Goal: Transaction & Acquisition: Purchase product/service

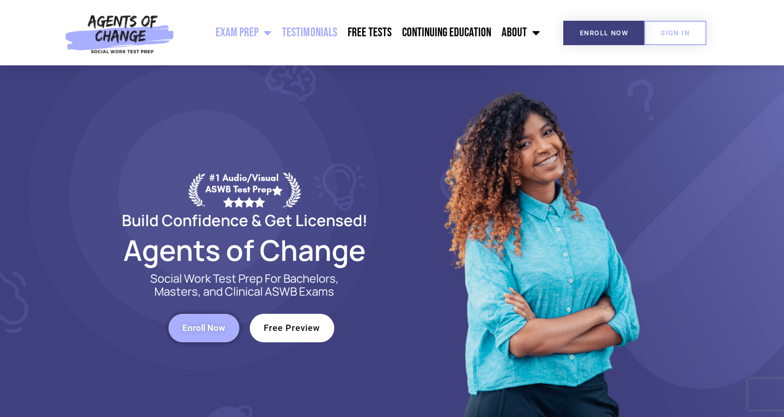
click at [325, 35] on link "Testimonials" at bounding box center [309, 33] width 65 height 26
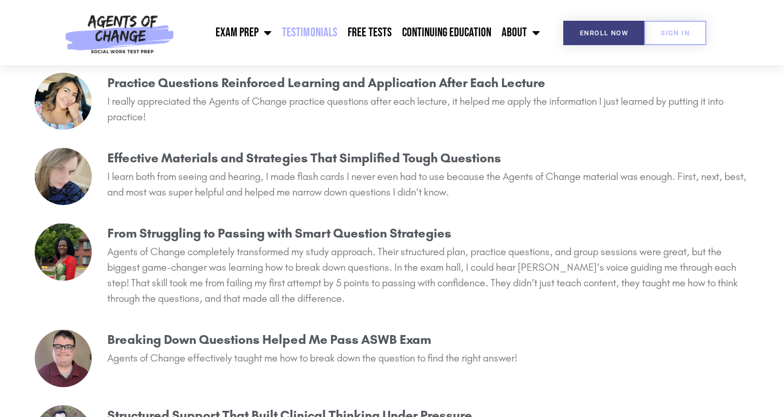
scroll to position [930, 0]
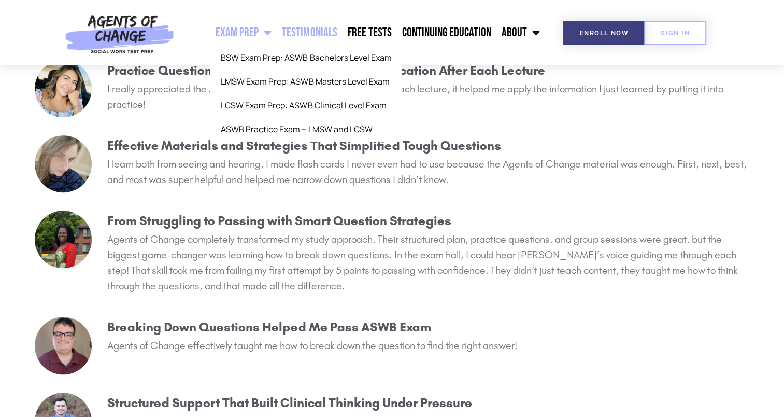
click at [253, 41] on link "Exam Prep" at bounding box center [243, 33] width 66 height 26
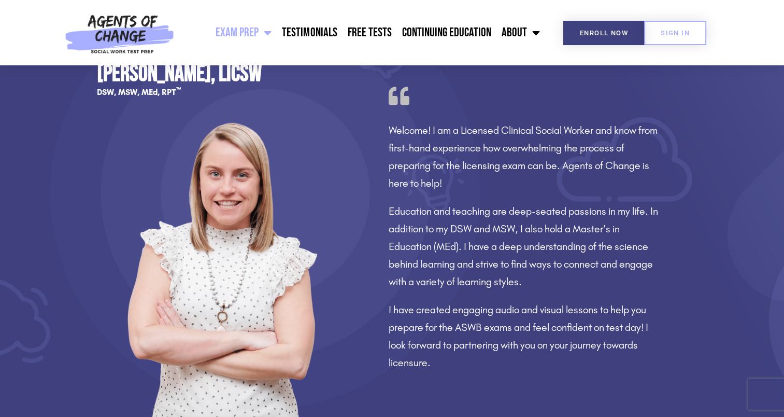
scroll to position [790, 0]
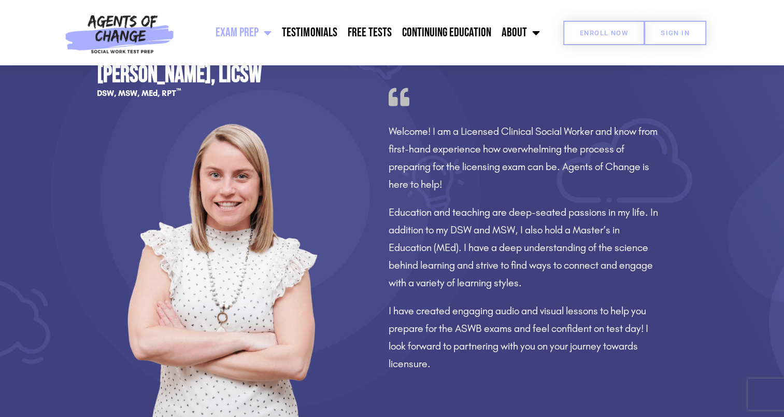
click at [595, 43] on link "Enroll Now" at bounding box center [603, 33] width 81 height 24
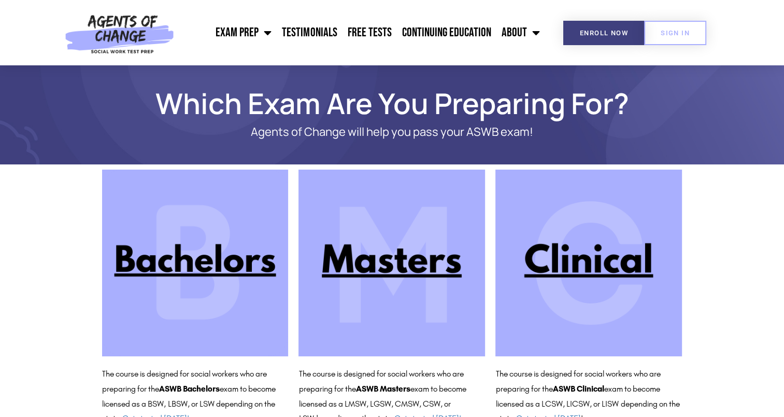
click at [414, 243] on img at bounding box center [391, 262] width 187 height 187
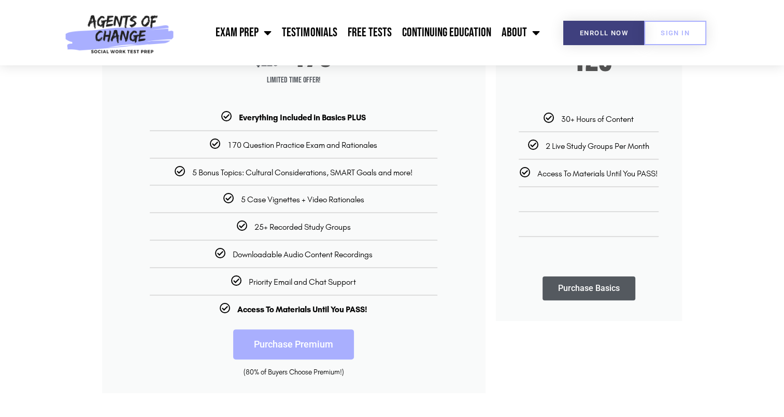
scroll to position [211, 0]
click at [50, 309] on section "Premium + Power Pack PASS with AGENTS OF CHANGE! $ 225 $ 175 Limited Time Offer…" at bounding box center [392, 178] width 784 height 439
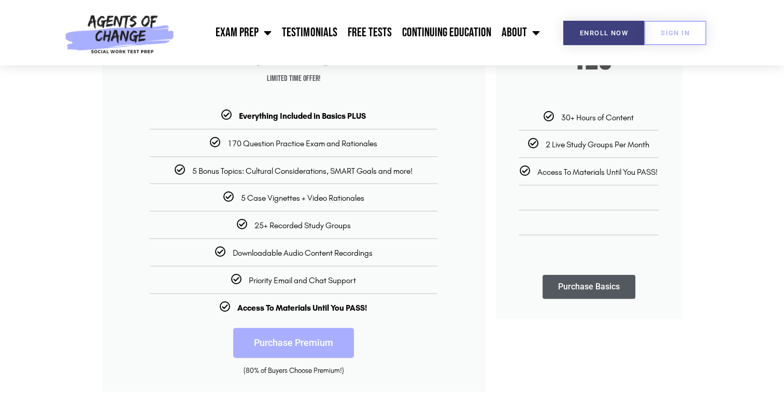
scroll to position [211, 0]
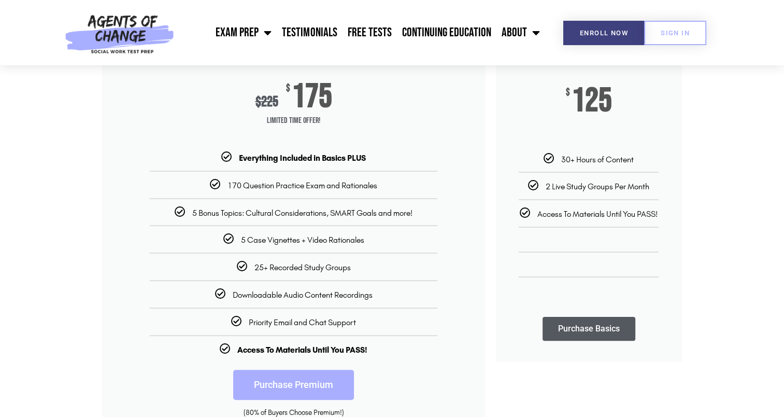
click at [50, 391] on section "Premium + Power Pack PASS with AGENTS OF CHANGE! $ 225 $ 175 Limited Time Offer…" at bounding box center [392, 218] width 784 height 439
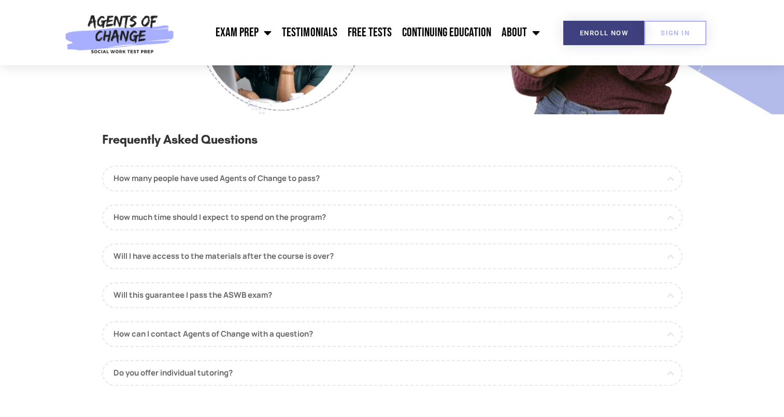
scroll to position [1075, 0]
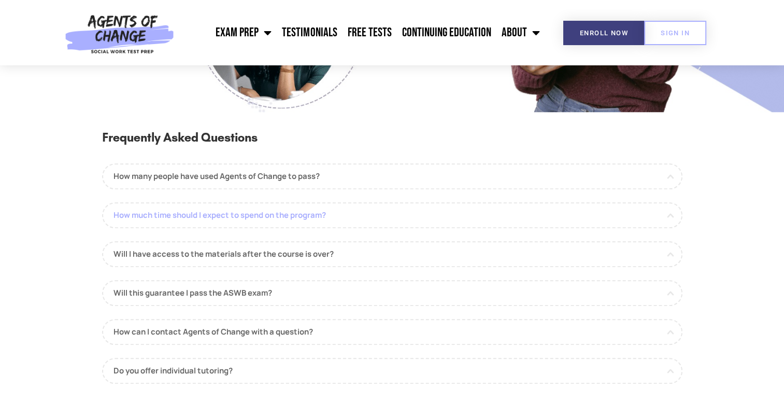
click at [661, 215] on link "How much time should I expect to spend on the program?" at bounding box center [392, 215] width 580 height 26
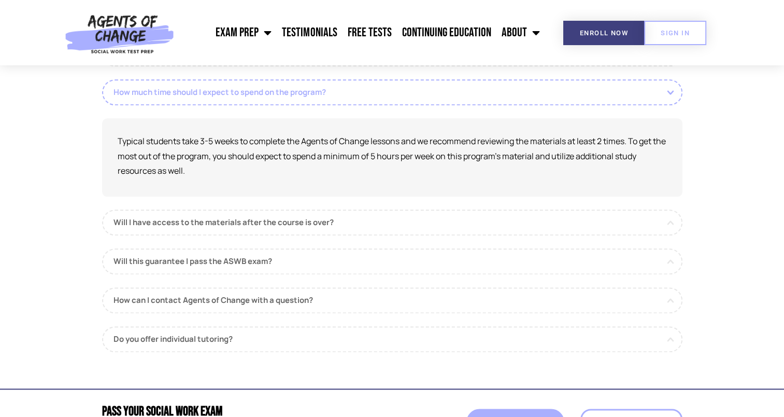
scroll to position [1198, 0]
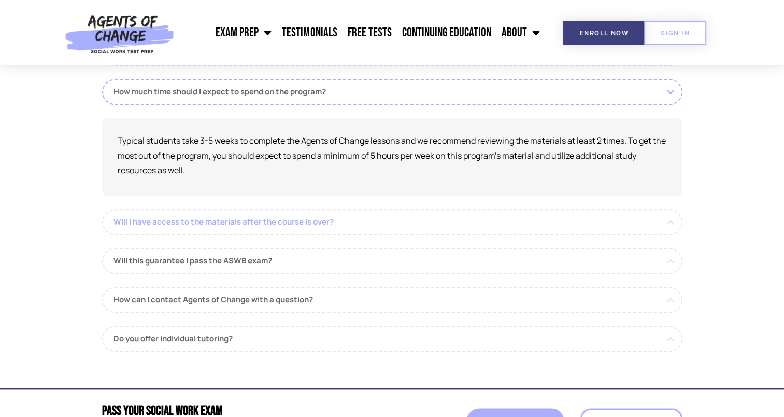
click at [657, 222] on link "Will I have access to the materials after the course is over?" at bounding box center [392, 222] width 580 height 26
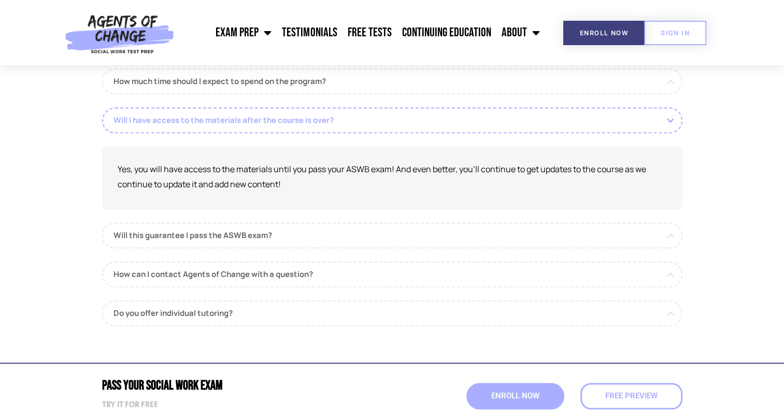
scroll to position [1208, 0]
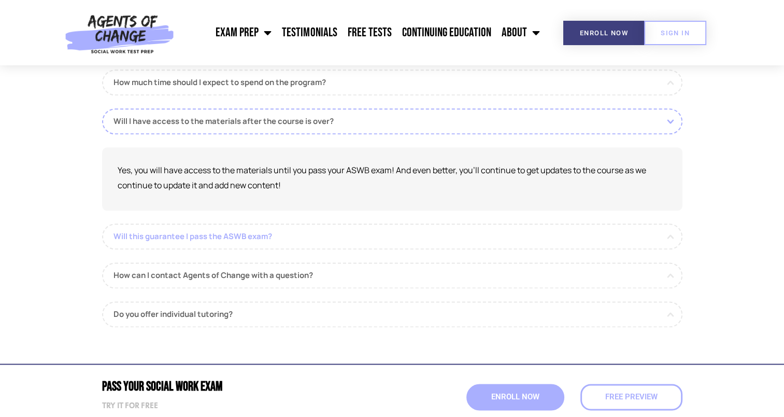
click at [657, 236] on link "Will this guarantee I pass the ASWB exam?" at bounding box center [392, 236] width 580 height 26
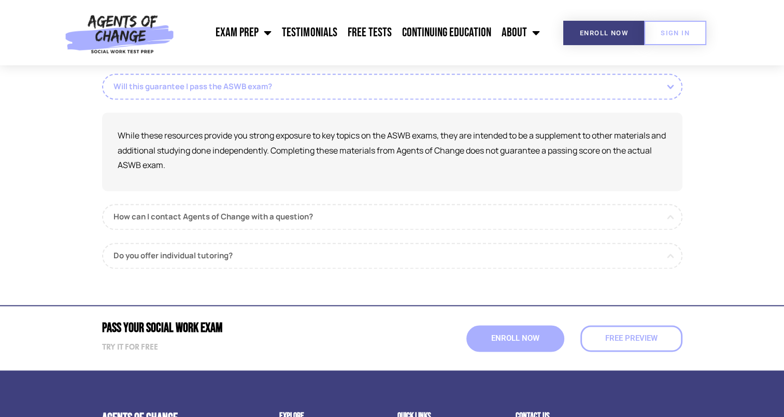
scroll to position [1283, 0]
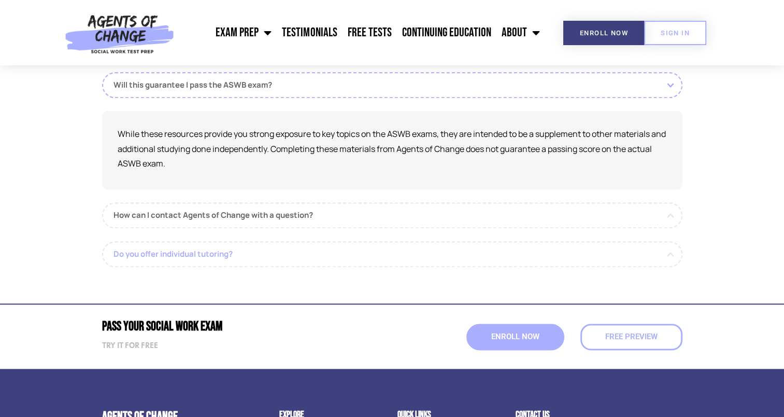
click at [649, 261] on link "Do you offer individual tutoring?" at bounding box center [392, 254] width 580 height 26
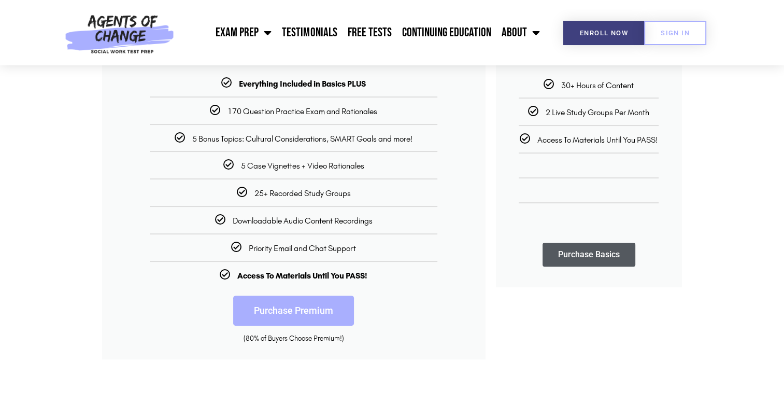
scroll to position [248, 0]
